Goal: Information Seeking & Learning: Learn about a topic

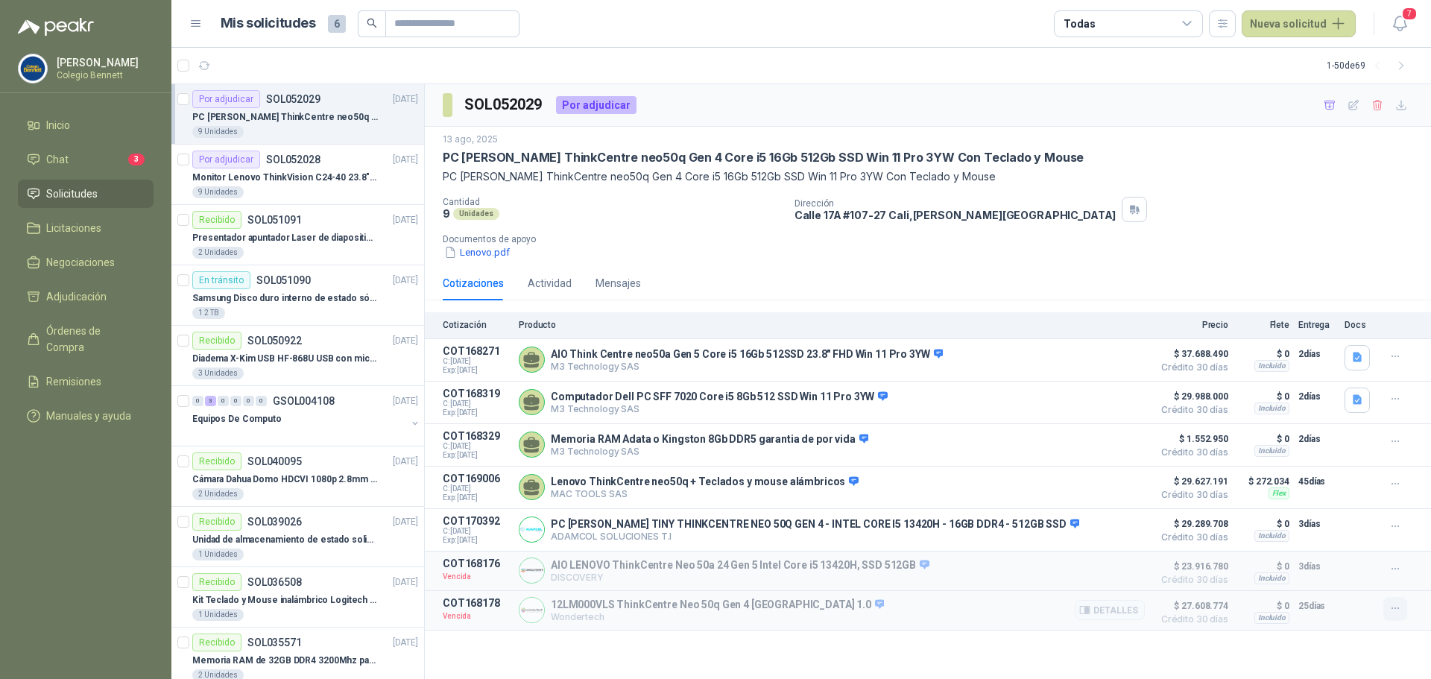
click at [1396, 615] on icon "button" at bounding box center [1396, 608] width 13 height 13
click at [954, 657] on div "SOL052029 Por adjudicar 13 ago, 2025 PC Lenovo ThinkCentre neo50q Gen 4 Core i5…" at bounding box center [928, 382] width 1007 height 596
click at [319, 166] on div "Por adjudicar SOL052028 [DATE]" at bounding box center [305, 160] width 226 height 18
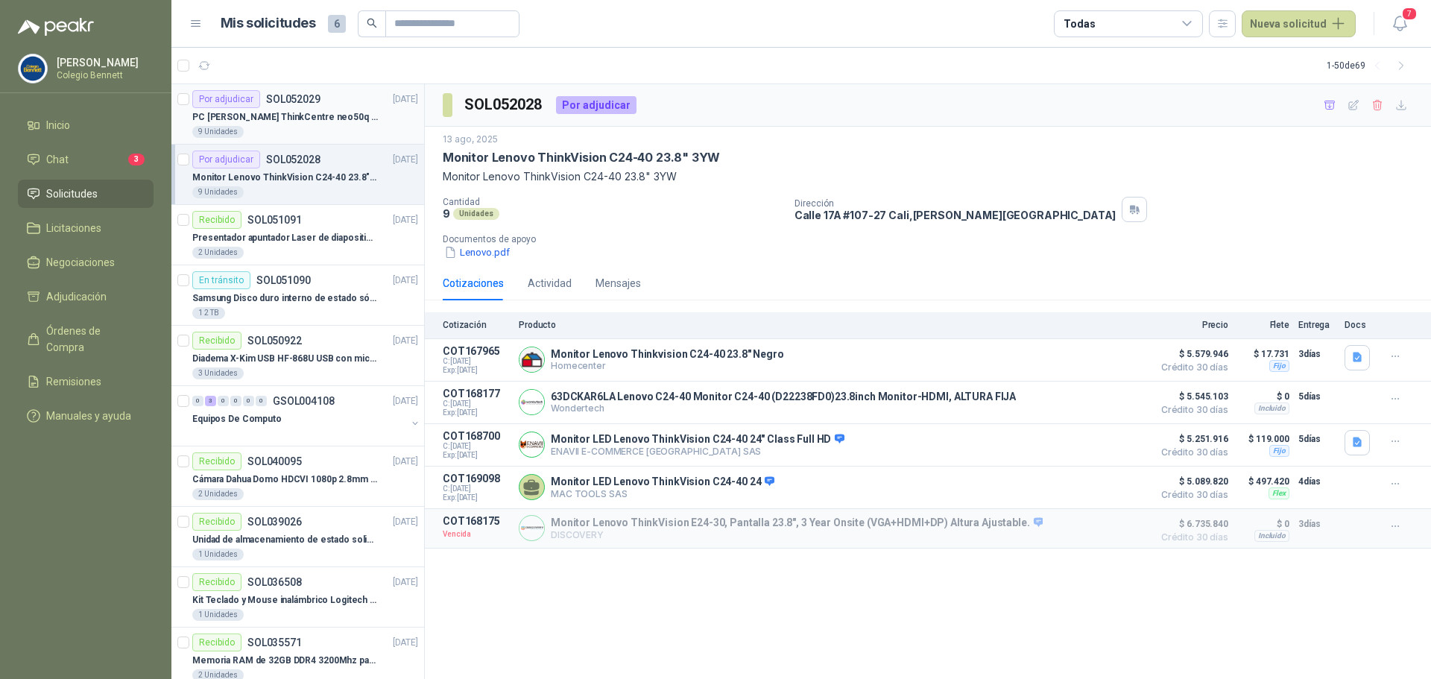
click at [310, 119] on p "PC [PERSON_NAME] ThinkCentre neo50q Gen 4 Core i5 16Gb 512Gb SSD Win 11 Pro 3YW…" at bounding box center [285, 117] width 186 height 14
